Goal: Task Accomplishment & Management: Use online tool/utility

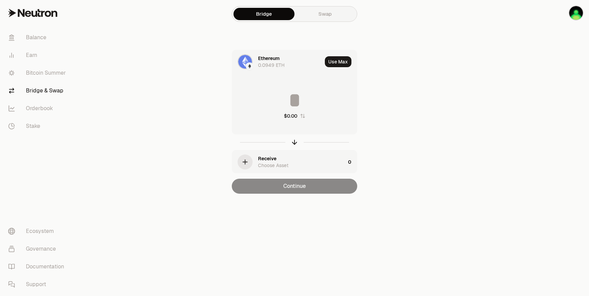
click at [286, 59] on div "Ethereum 0.0949 ETH" at bounding box center [290, 62] width 64 height 14
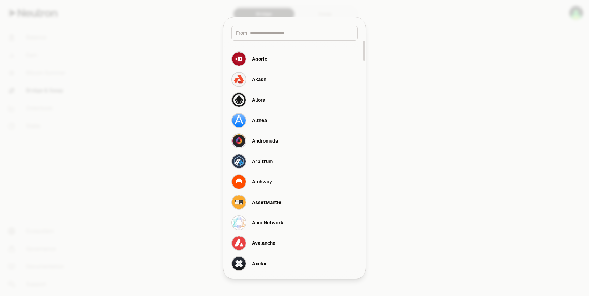
click at [266, 35] on input at bounding box center [301, 33] width 103 height 7
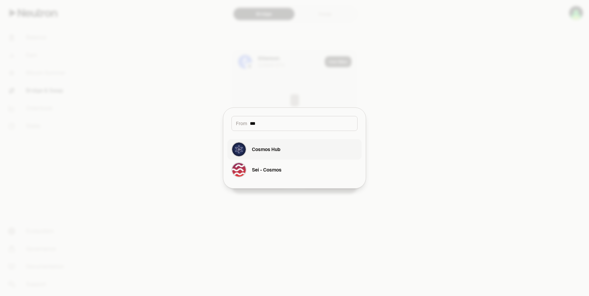
type input "***"
click at [280, 149] on div "Cosmos Hub" at bounding box center [266, 149] width 29 height 7
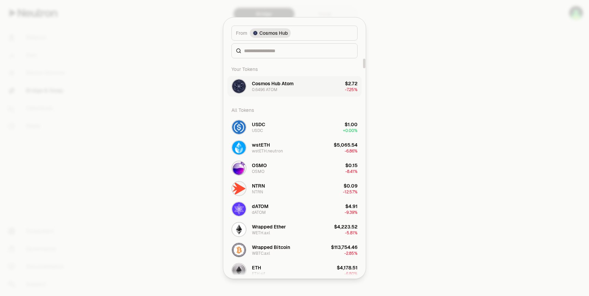
click at [293, 87] on div "Cosmos Hub Atom" at bounding box center [273, 83] width 42 height 7
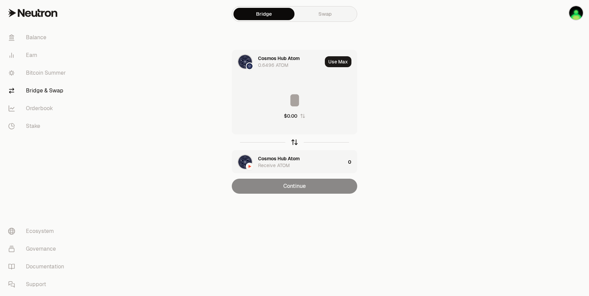
click at [295, 141] on icon "button" at bounding box center [295, 142] width 8 height 8
click at [306, 100] on input at bounding box center [294, 100] width 125 height 20
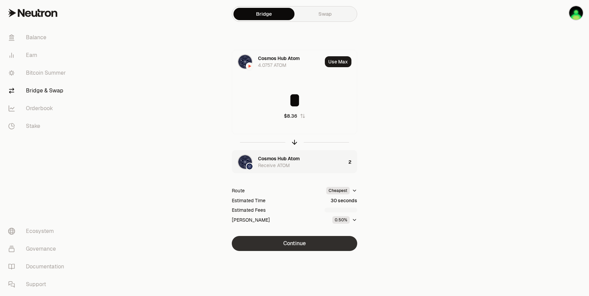
type input "*"
click at [324, 244] on button "Continue" at bounding box center [295, 243] width 126 height 15
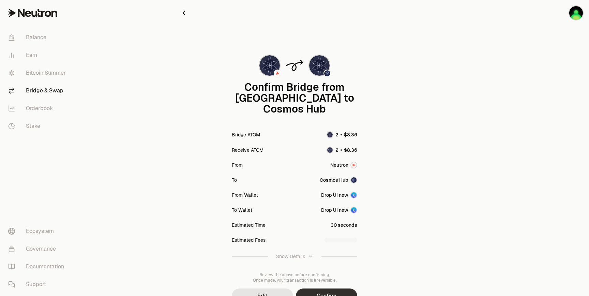
click at [346, 289] on button "Confirm" at bounding box center [326, 296] width 61 height 15
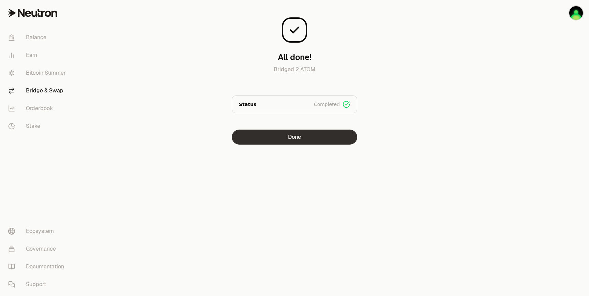
click at [350, 137] on button "Done" at bounding box center [295, 137] width 126 height 15
